Goal: Obtain resource: Obtain resource

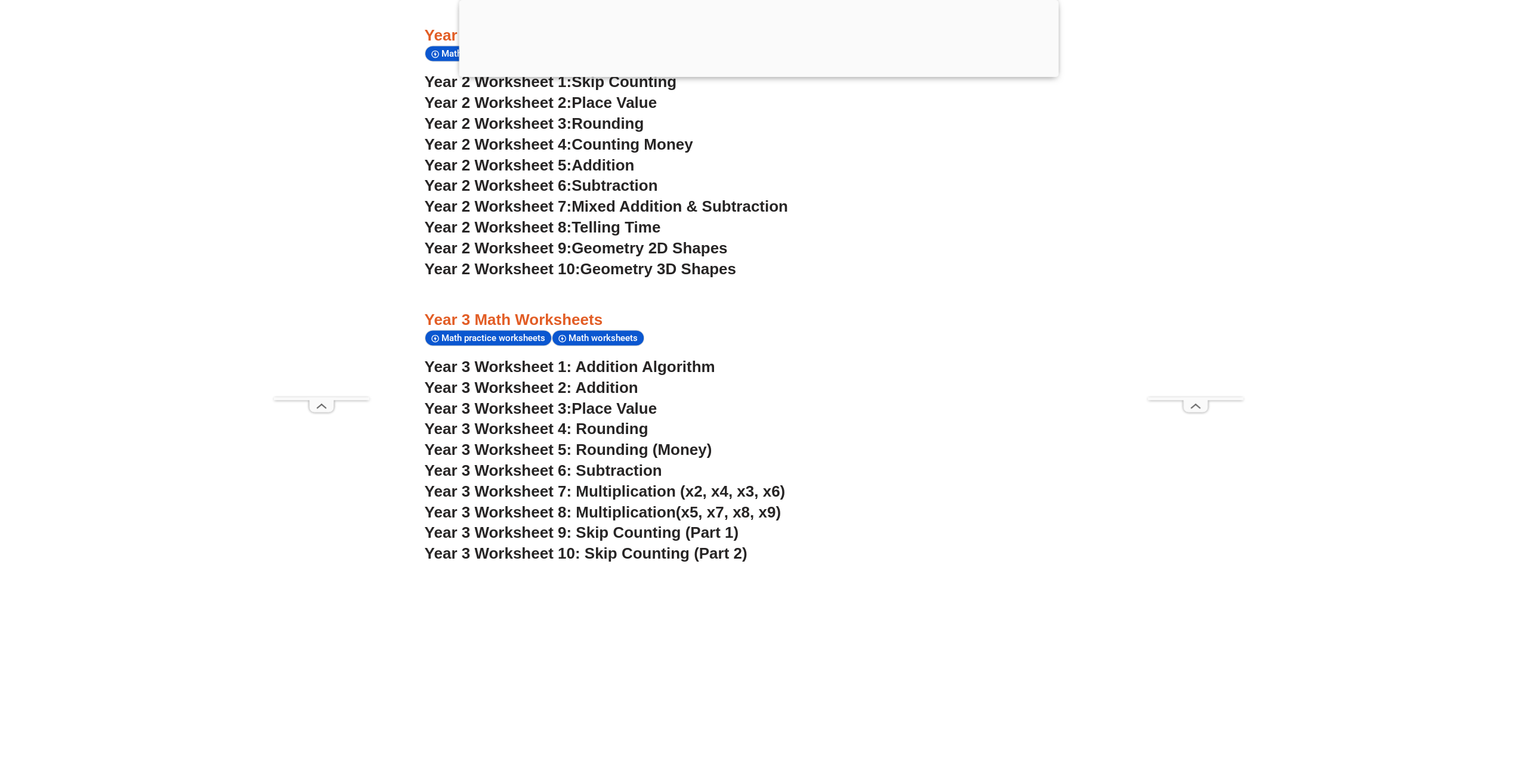
scroll to position [1736, 0]
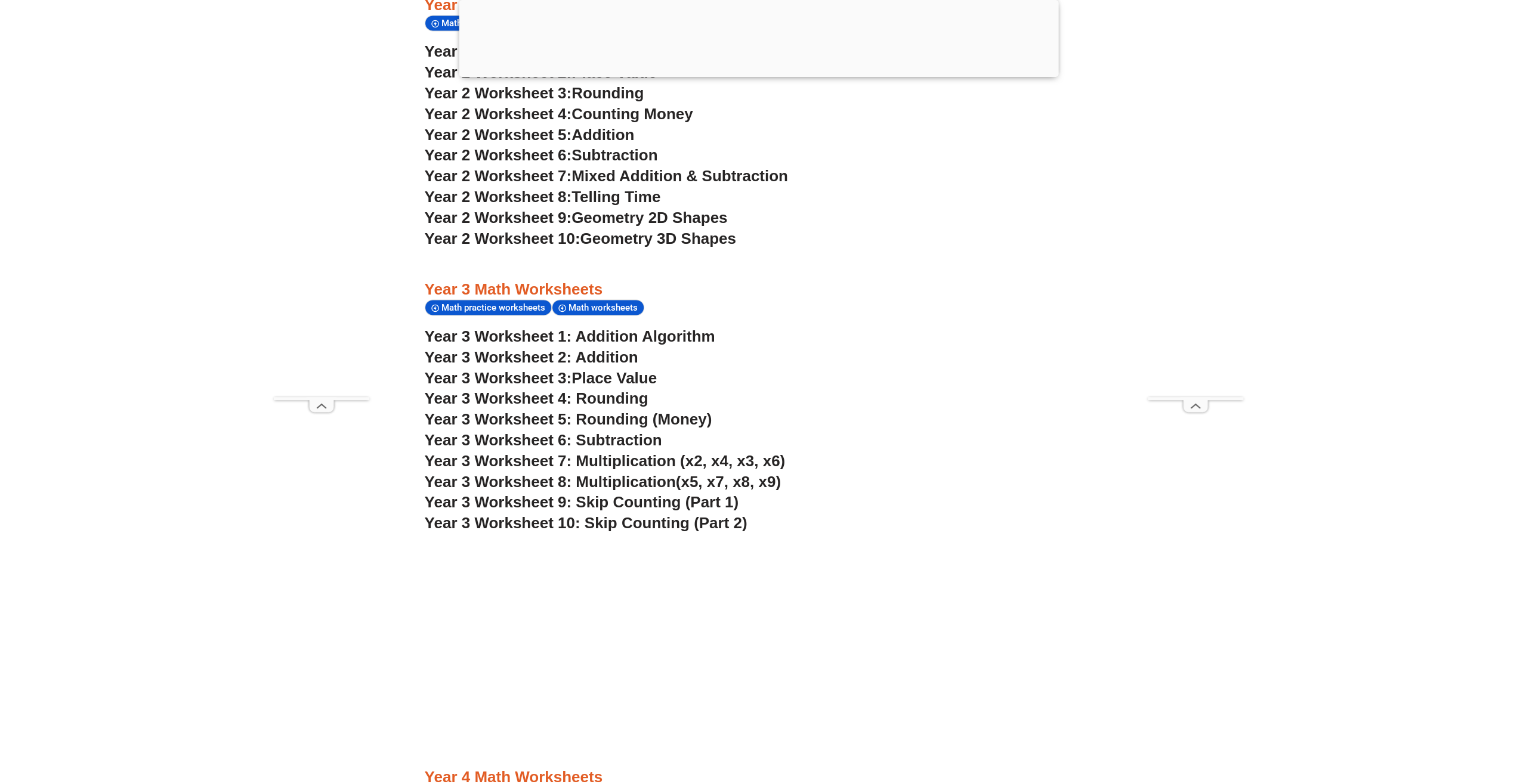
click at [500, 334] on link "Year 3 Worksheet 1: Addition Algorithm" at bounding box center [570, 336] width 291 height 18
click at [582, 357] on link "Year 3 Worksheet 2: Addition" at bounding box center [531, 357] width 213 height 18
click at [551, 375] on span "Year 3 Worksheet 3:" at bounding box center [498, 378] width 147 height 18
click at [600, 398] on span "Year 3 Worksheet 4: Rounding" at bounding box center [536, 398] width 224 height 18
click at [635, 423] on span "Year 3 Worksheet 5: Rounding (Money)" at bounding box center [568, 419] width 288 height 18
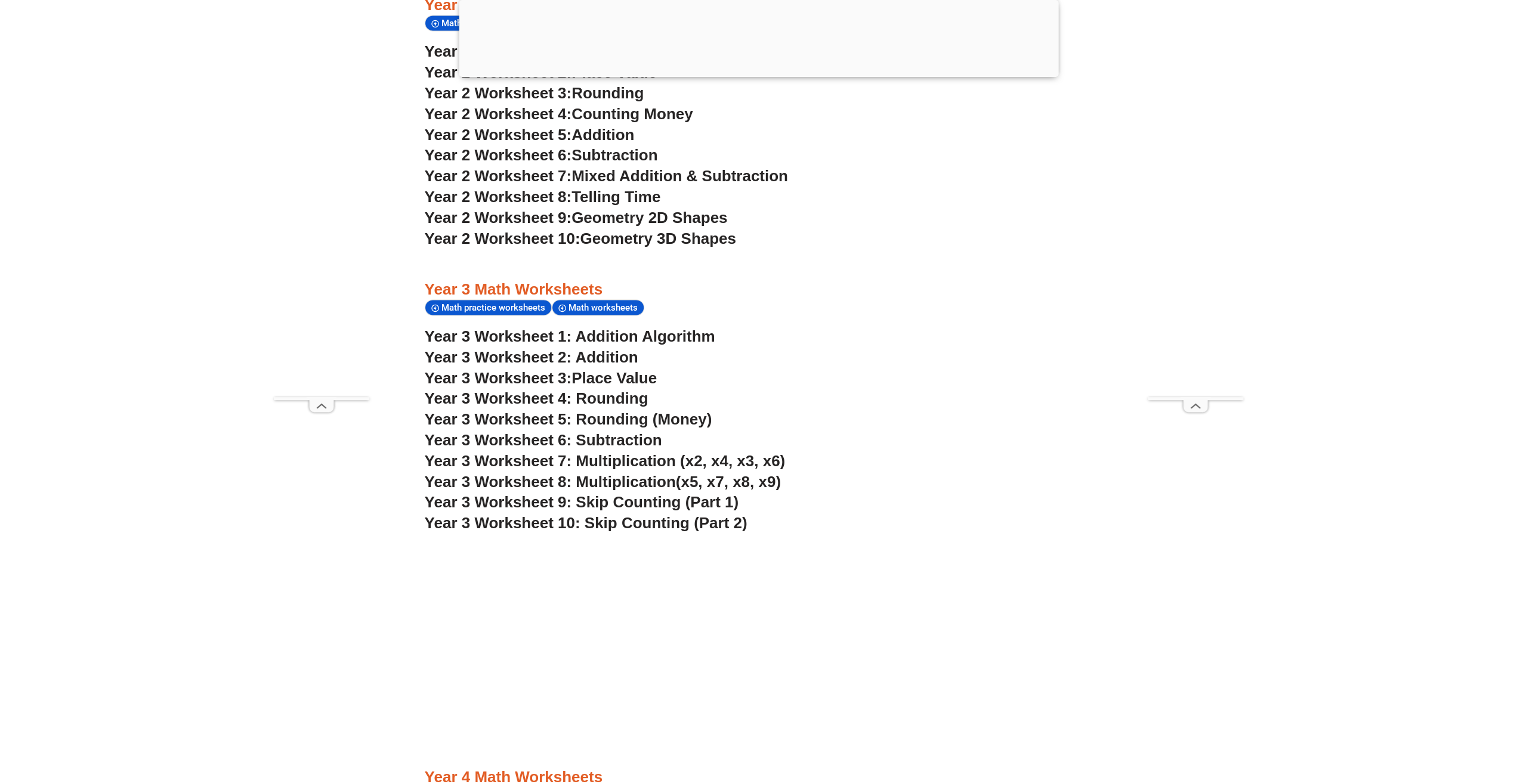
click at [625, 441] on span "Year 3 Worksheet 6: Subtraction" at bounding box center [543, 440] width 237 height 18
click at [628, 463] on span "Year 3 Worksheet 7: Multiplication (x2, x4, x3, x6)" at bounding box center [605, 461] width 361 height 18
click at [655, 478] on span "Year 3 Worksheet 8: Multiplication" at bounding box center [550, 482] width 251 height 18
click at [671, 505] on span "Year 3 Worksheet 9: Skip Counting (Part 1)" at bounding box center [582, 502] width 314 height 18
click at [648, 524] on span "Year 3 Worksheet 10: Skip Counting (Part 2)" at bounding box center [585, 523] width 322 height 18
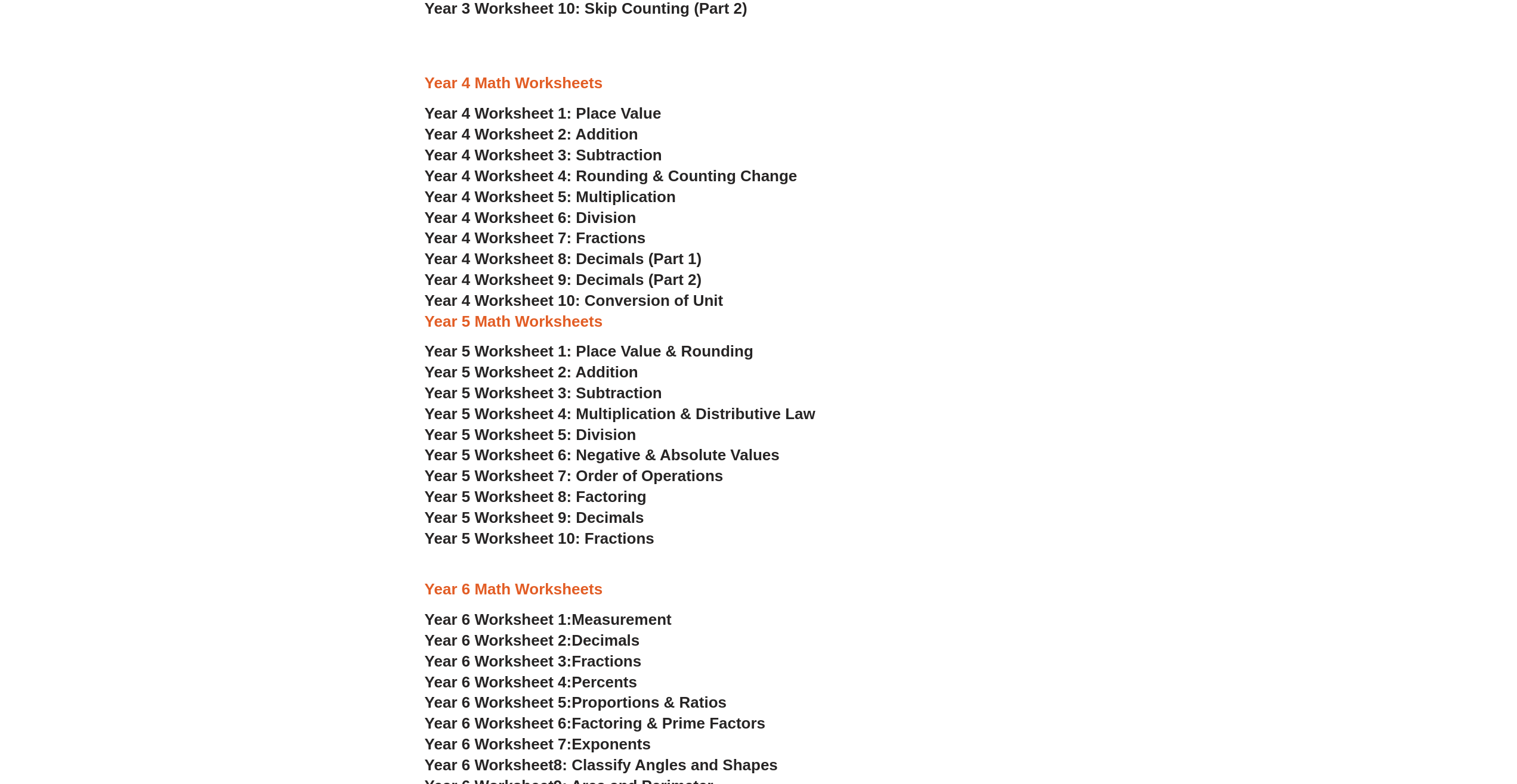
scroll to position [2217, 0]
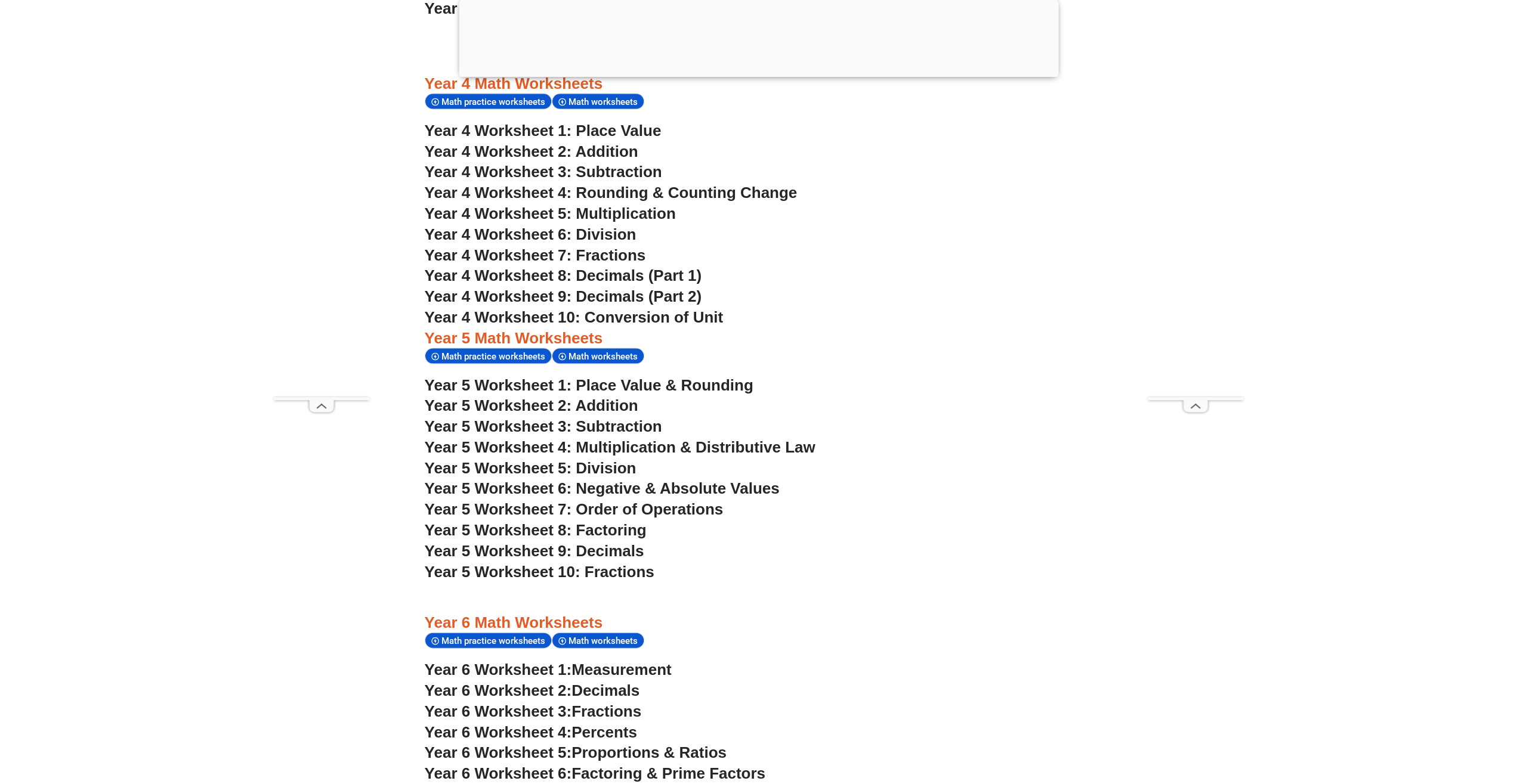
click at [530, 401] on span "Year 5 Worksheet 2: Addition" at bounding box center [531, 405] width 213 height 18
click at [637, 429] on span "Year 5 Worksheet 3: Subtraction" at bounding box center [543, 426] width 237 height 18
click at [675, 445] on span "Year 5 Worksheet 4: Multiplication & Distributive Law" at bounding box center [620, 447] width 391 height 18
click at [621, 466] on span "Year 5 Worksheet 5: Division" at bounding box center [530, 467] width 212 height 18
click at [685, 491] on span "Year 5 Worksheet 6: Negative & Absolute Values" at bounding box center [602, 487] width 355 height 18
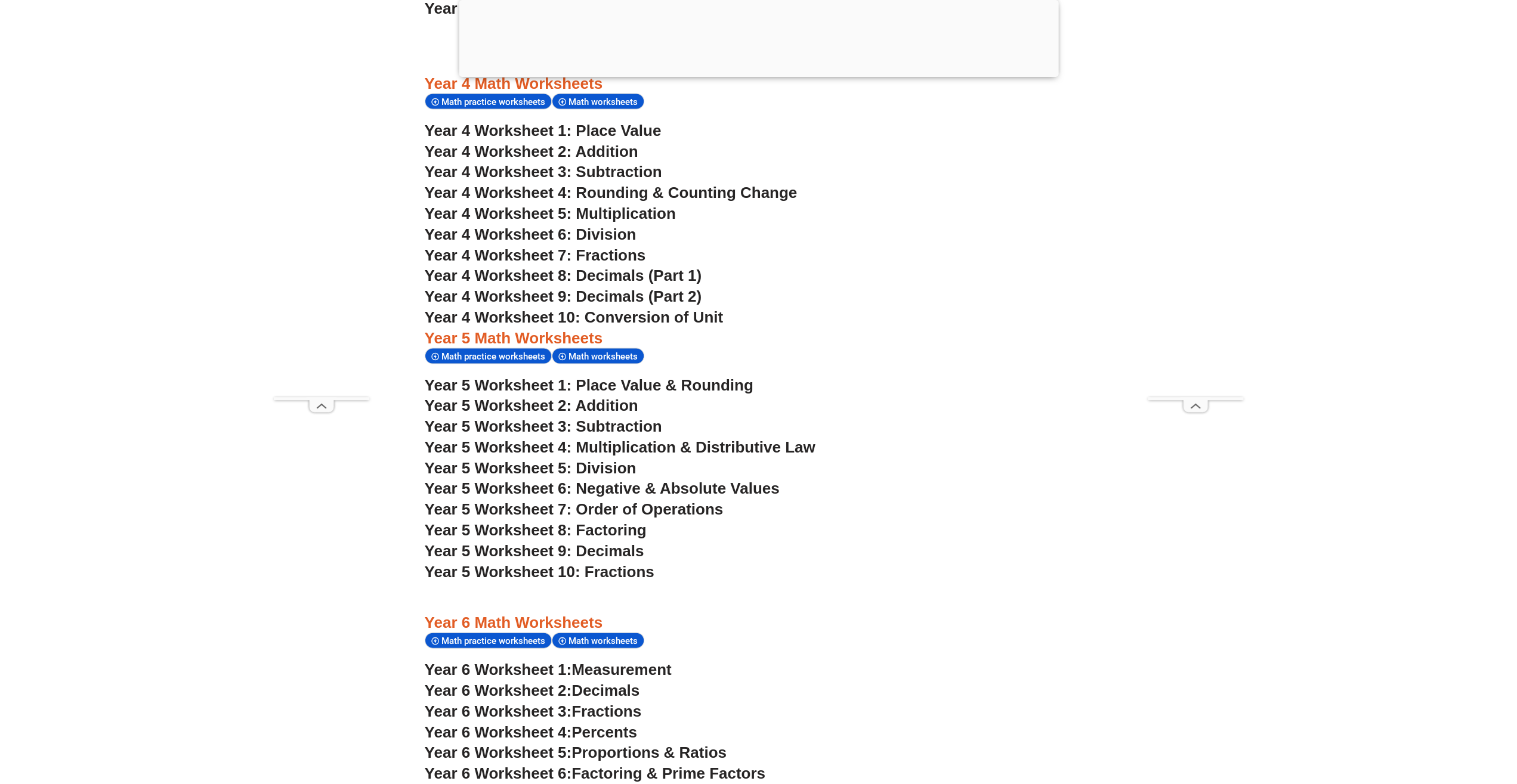
click at [658, 508] on span "Year 5 Worksheet 7: Order of Operations" at bounding box center [574, 508] width 299 height 18
click at [600, 532] on span "Year 5 Worksheet 8: Factoring" at bounding box center [535, 529] width 222 height 18
click at [621, 549] on span "Year 5 Worksheet 9: Decimals" at bounding box center [534, 550] width 219 height 18
click at [606, 571] on span "Year 5 Worksheet 10: Fractions" at bounding box center [539, 571] width 230 height 18
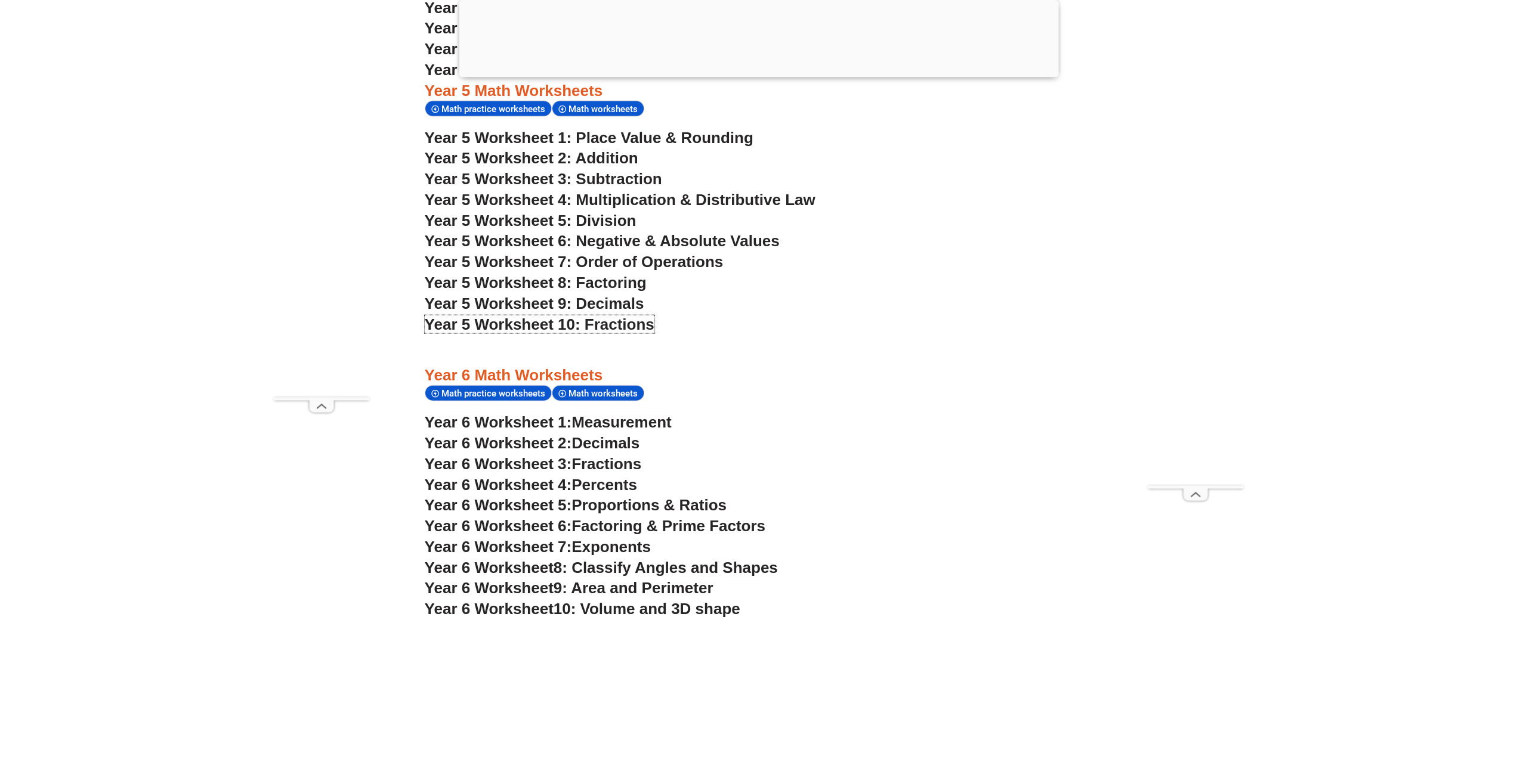
scroll to position [2465, 0]
click at [640, 421] on span "Measurement" at bounding box center [621, 421] width 100 height 18
click at [627, 445] on span "Decimals" at bounding box center [606, 442] width 68 height 18
click at [626, 461] on span "Fractions" at bounding box center [606, 463] width 70 height 18
click at [608, 506] on span "Proportions & Ratios" at bounding box center [649, 504] width 155 height 18
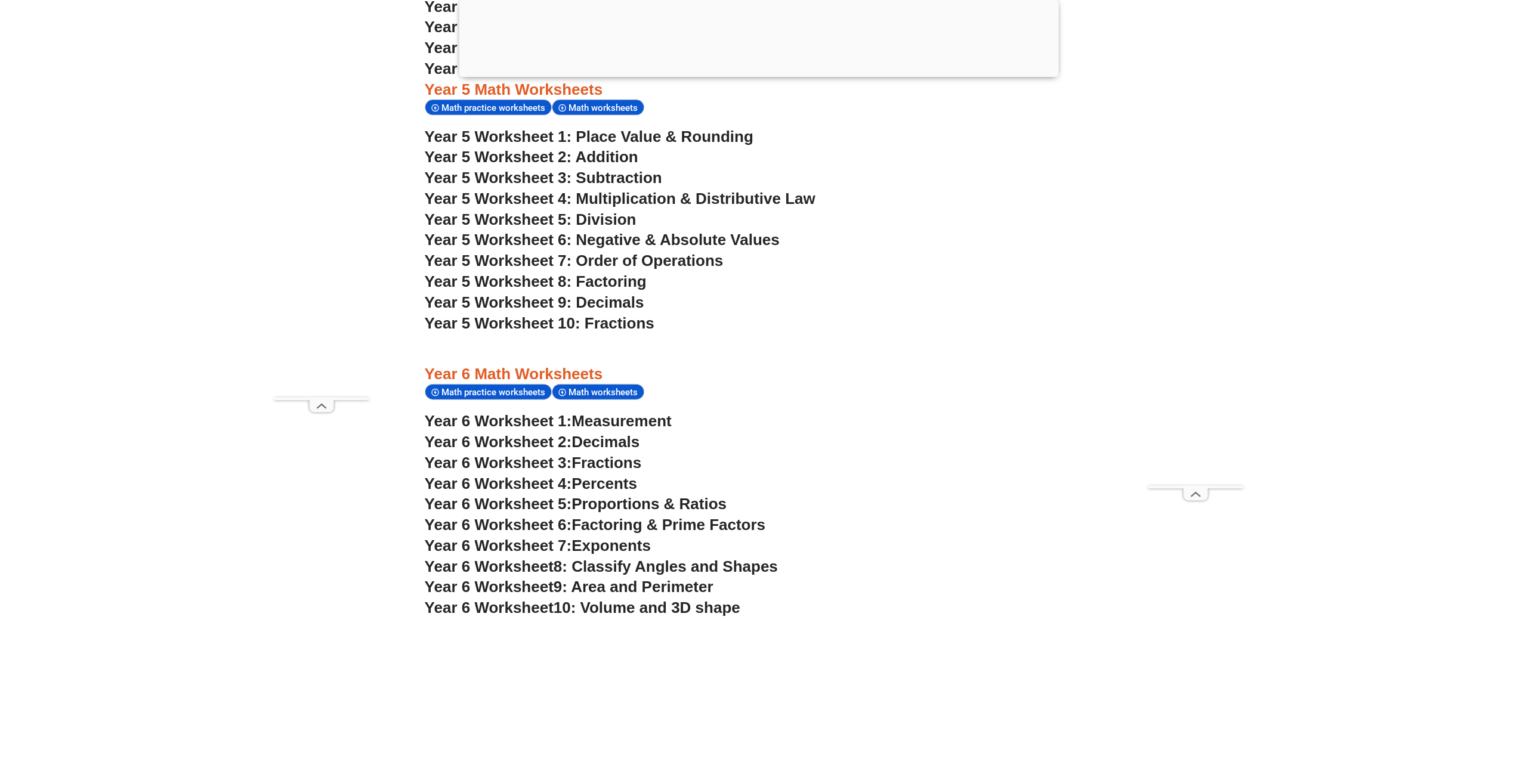
click at [648, 535] on h3 "Year 6 Worksheet 6: Factoring & Prime Factors" at bounding box center [758, 525] width 668 height 20
click at [652, 526] on span "Factoring & Prime Factors" at bounding box center [669, 525] width 194 height 18
click at [605, 548] on span "Exponents" at bounding box center [612, 545] width 80 height 18
click at [609, 565] on span "8: Classify Angles and Shapes" at bounding box center [666, 566] width 225 height 18
click at [618, 587] on span "9: Area and Perimeter" at bounding box center [633, 586] width 160 height 18
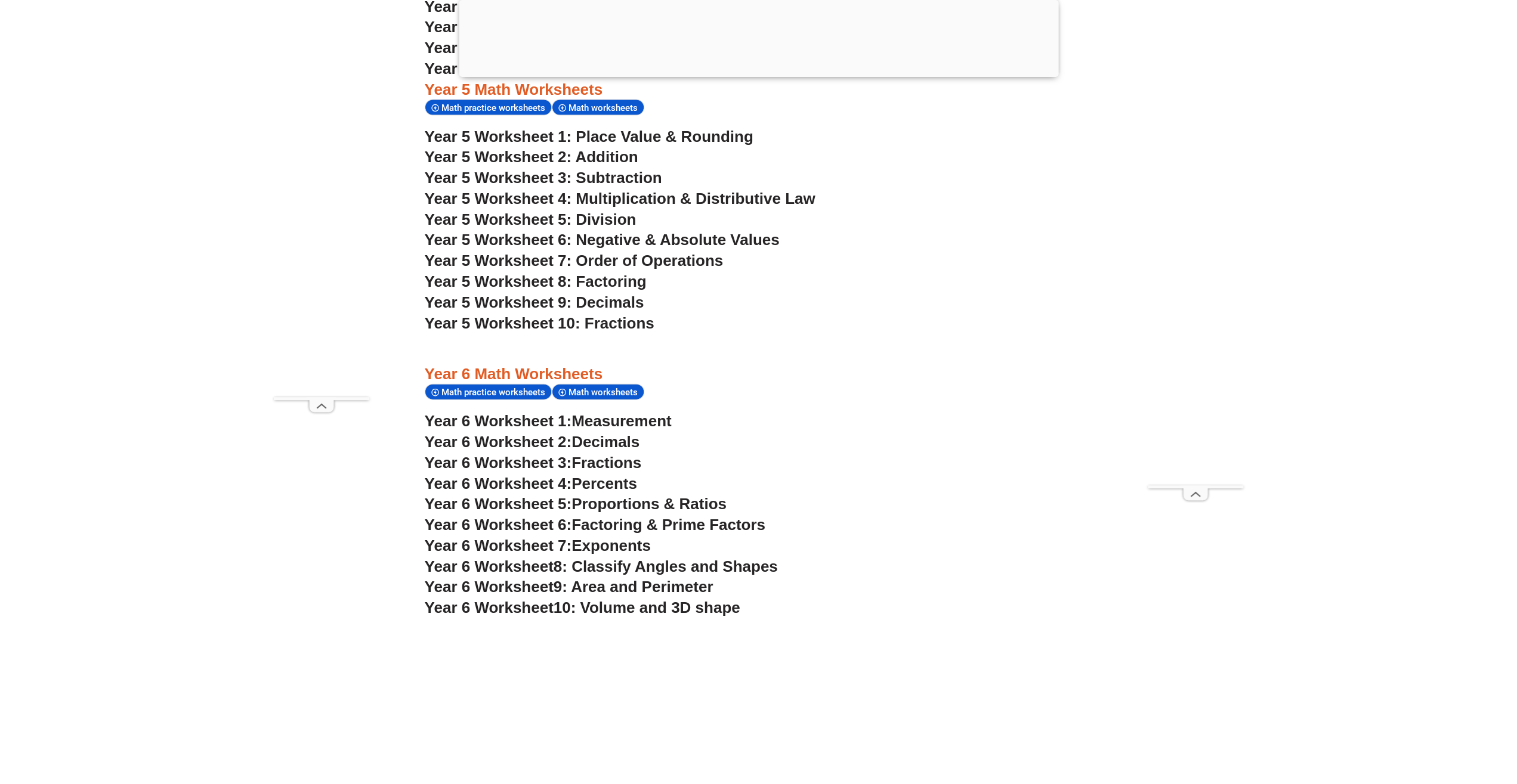
click at [641, 609] on span "10: Volume and 3D shape" at bounding box center [647, 608] width 186 height 18
click at [595, 394] on span "Math worksheets" at bounding box center [605, 392] width 73 height 11
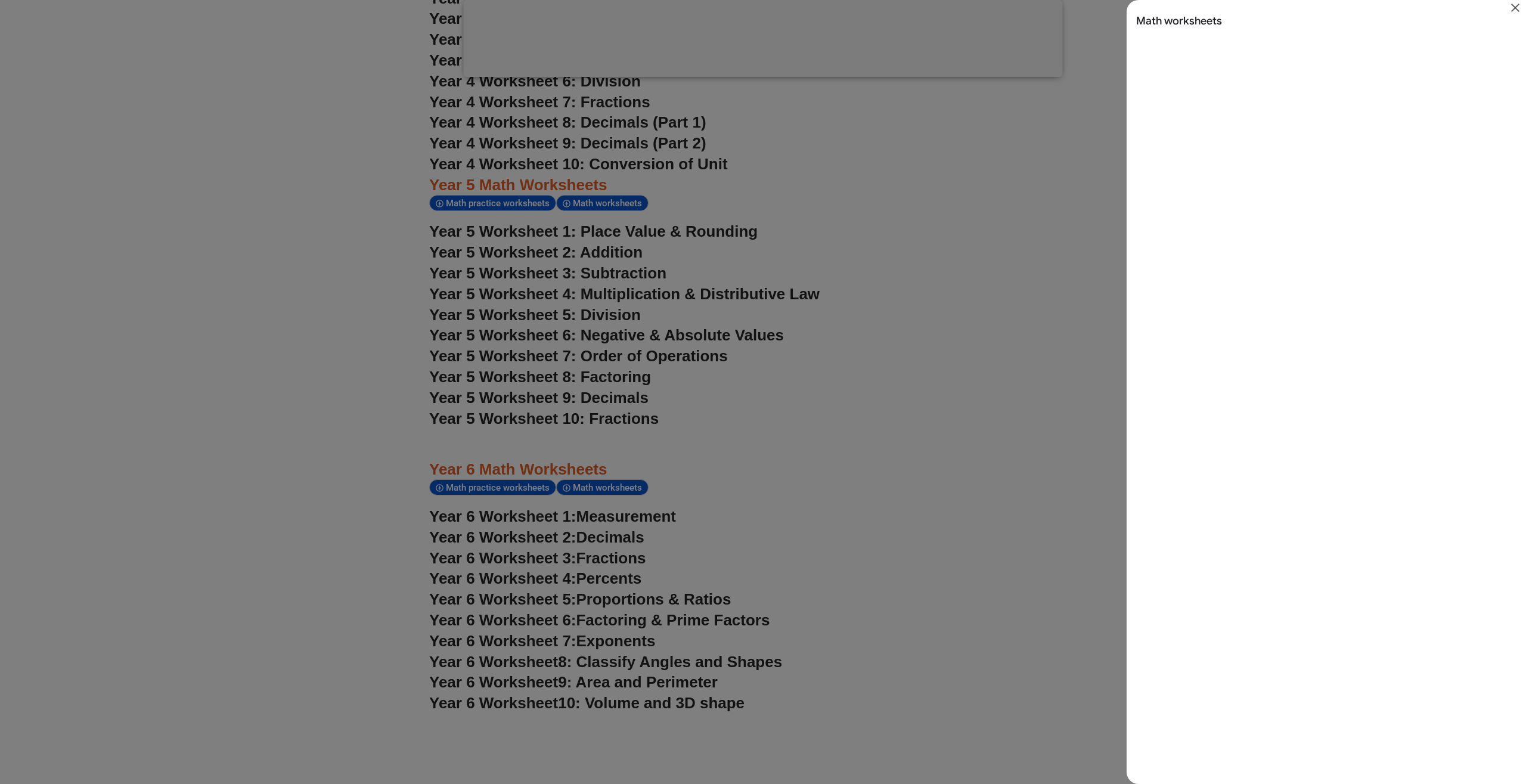
scroll to position [0, 0]
click at [517, 489] on div "Search results for Math worksheets" at bounding box center [763, 392] width 1526 height 784
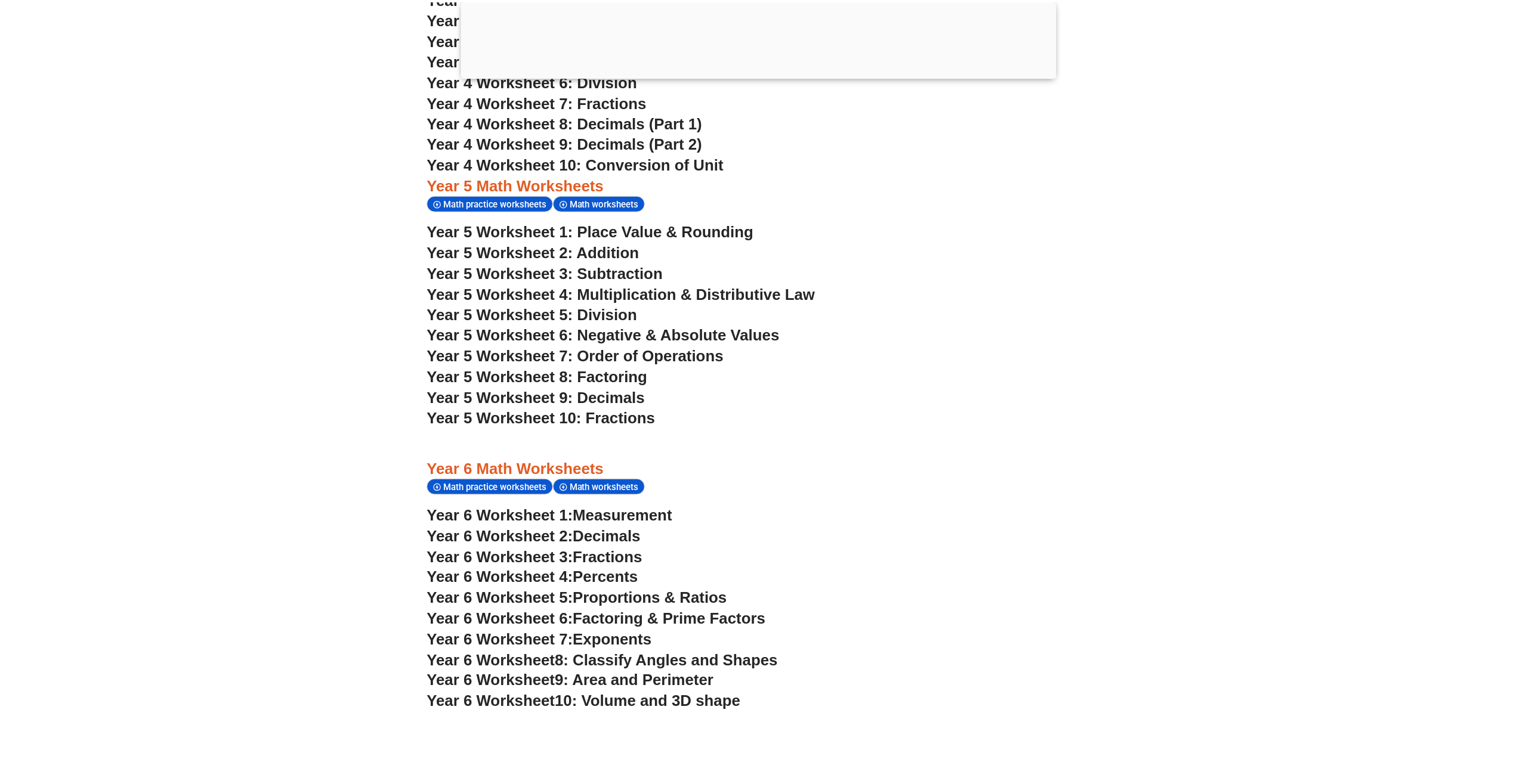
scroll to position [2465, 0]
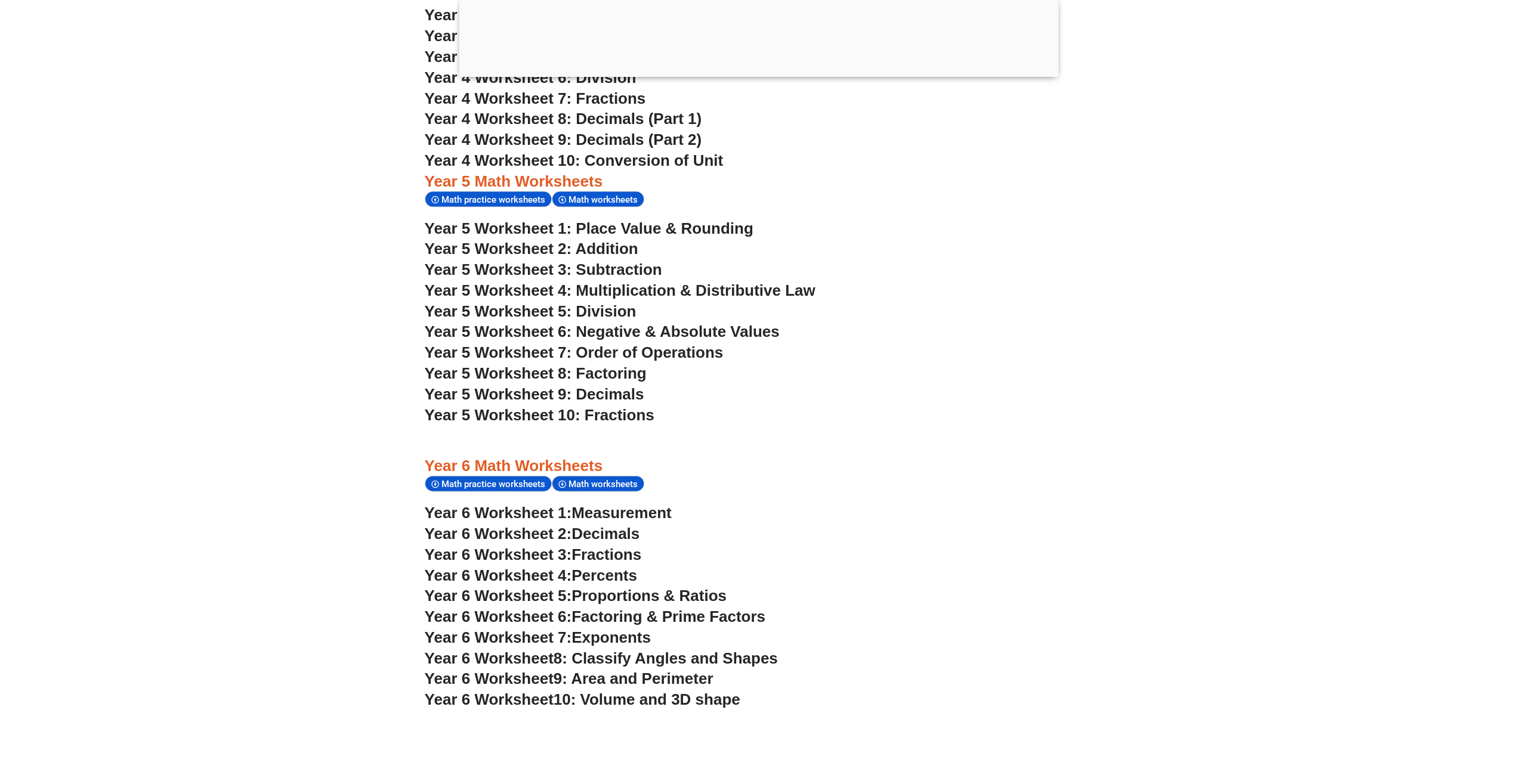
click at [517, 489] on span "Math practice worksheets" at bounding box center [494, 484] width 107 height 11
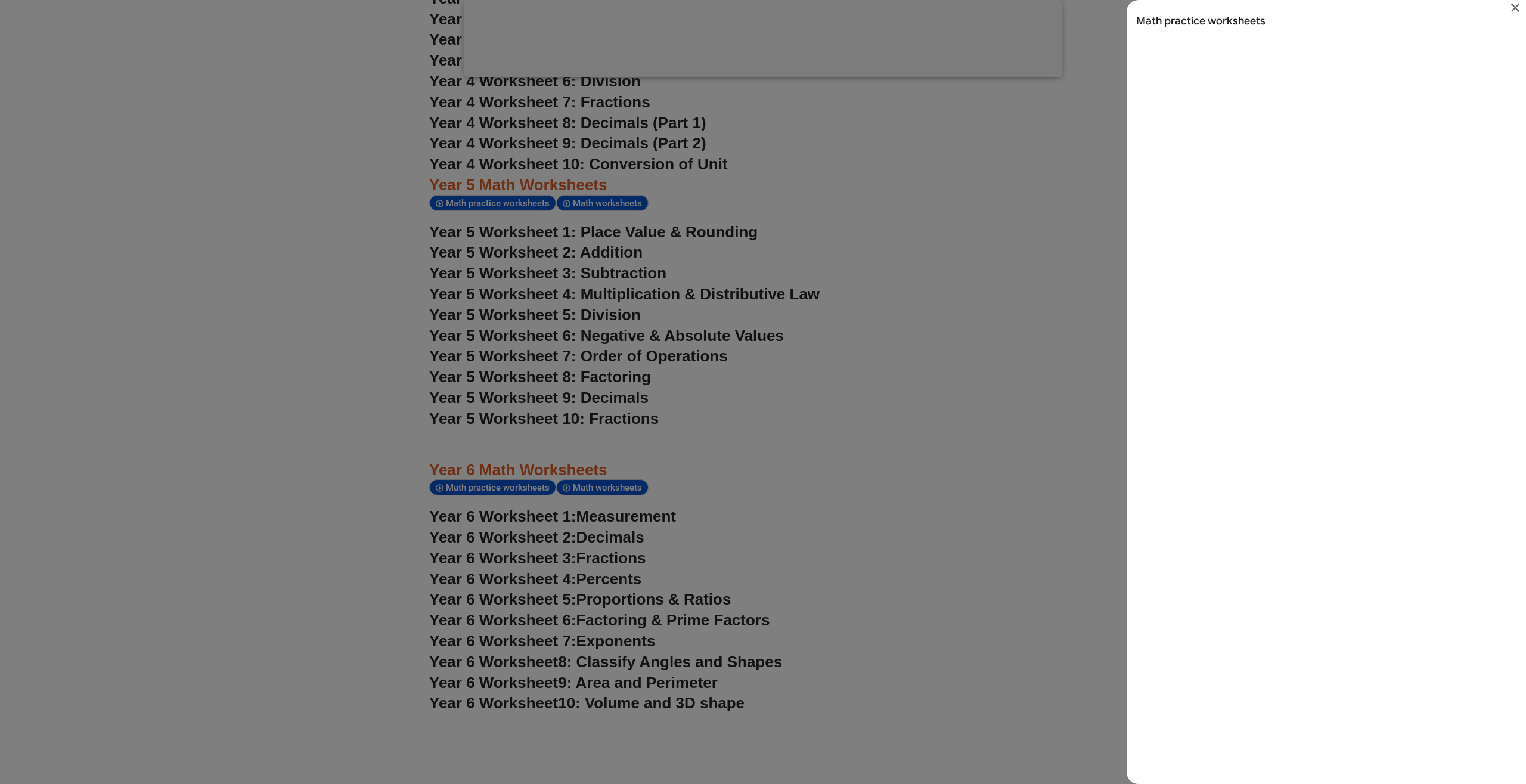
scroll to position [0, 0]
click at [778, 479] on div "Search results for Math practice worksheets" at bounding box center [763, 392] width 1526 height 784
